Goal: Check status: Check status

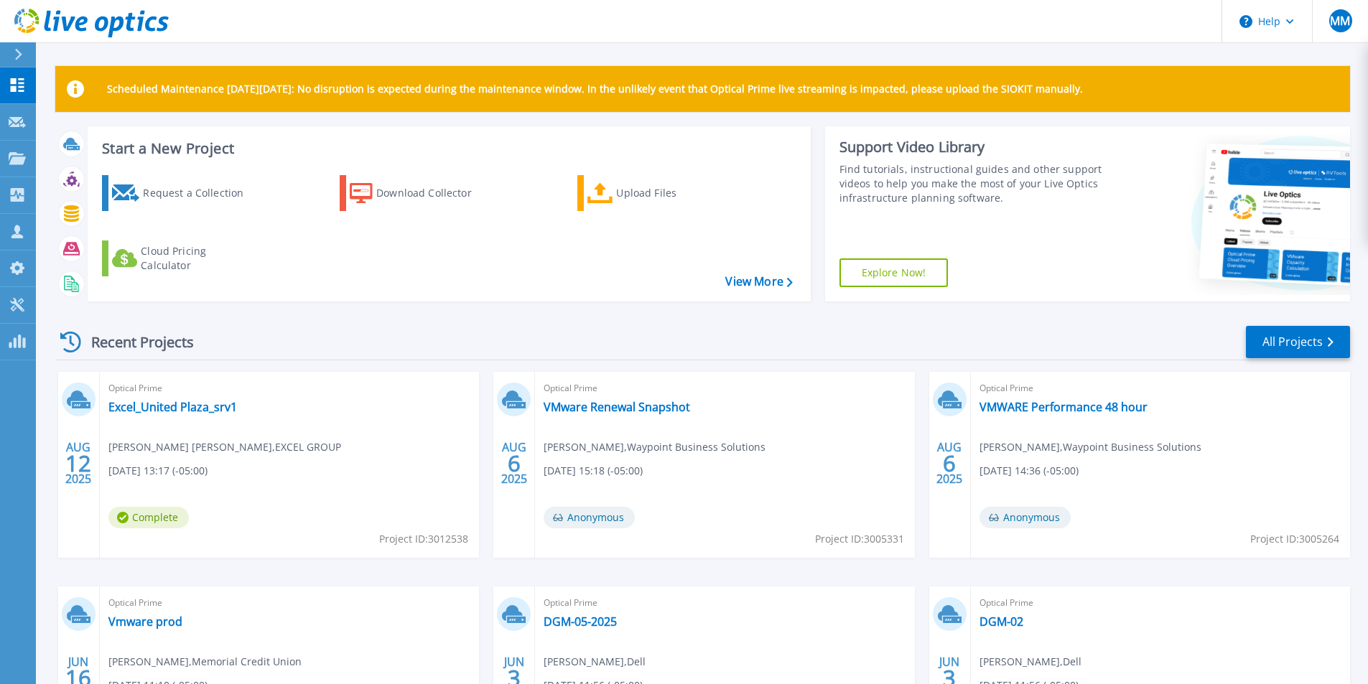
click at [193, 415] on div "Optical Prime Excel_United Plaza_srv1 [PERSON_NAME] [PERSON_NAME] , EXCEL GROUP…" at bounding box center [289, 465] width 379 height 186
click at [195, 408] on link "Excel_United Plaza_srv1" at bounding box center [172, 407] width 129 height 14
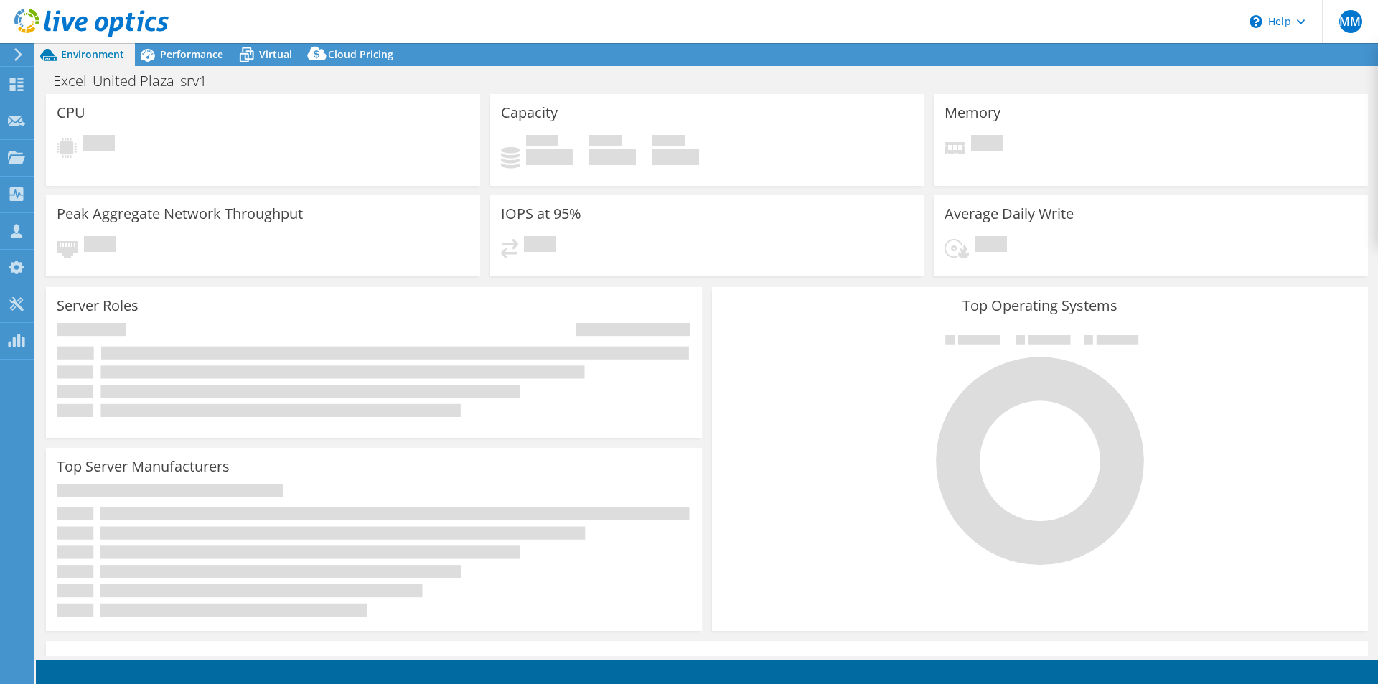
select select "USEast"
select select "USD"
